Goal: Task Accomplishment & Management: Manage account settings

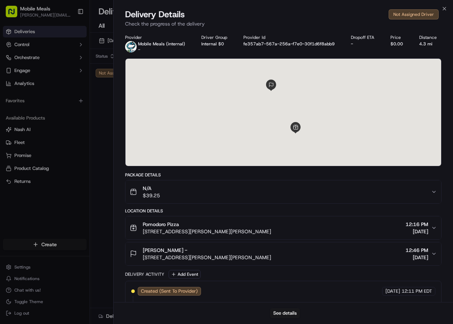
click at [411, 13] on div "Not Assigned Driver" at bounding box center [414, 14] width 50 height 10
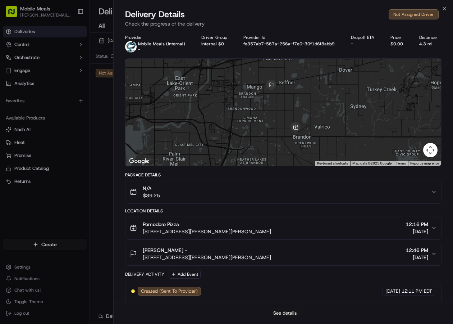
click at [299, 315] on button "See details" at bounding box center [285, 313] width 30 height 10
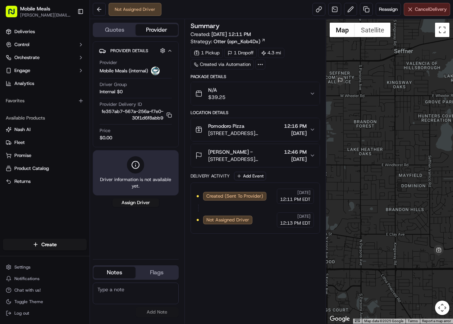
click at [421, 9] on span "Cancel Delivery" at bounding box center [431, 9] width 32 height 6
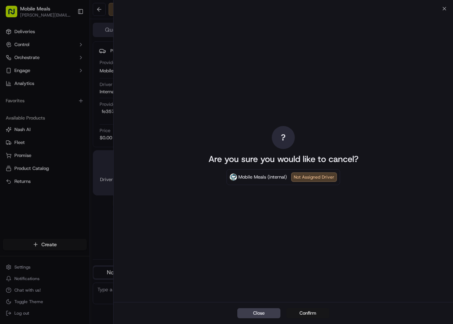
click at [318, 310] on button "Confirm" at bounding box center [307, 313] width 43 height 10
